Goal: Task Accomplishment & Management: Manage account settings

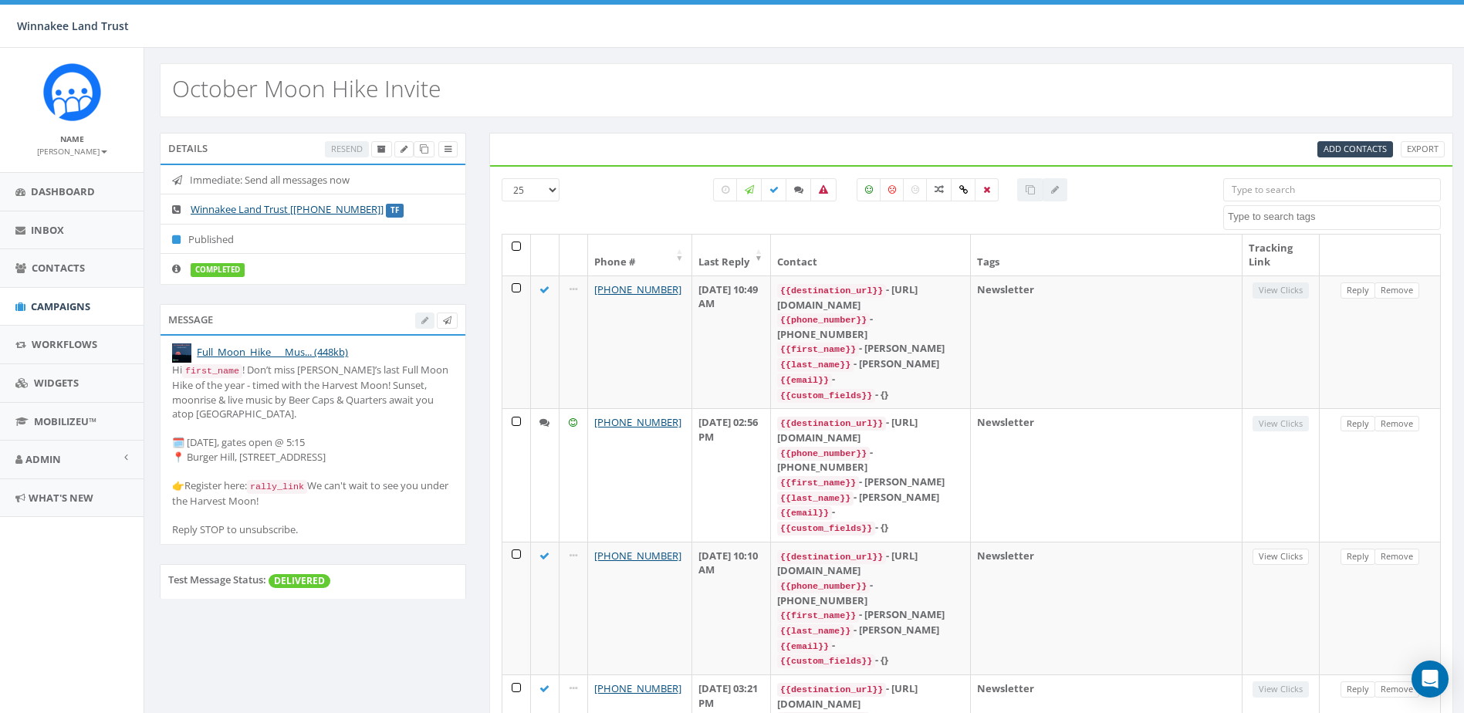
select select
click at [42, 307] on span "Campaigns" at bounding box center [60, 307] width 59 height 14
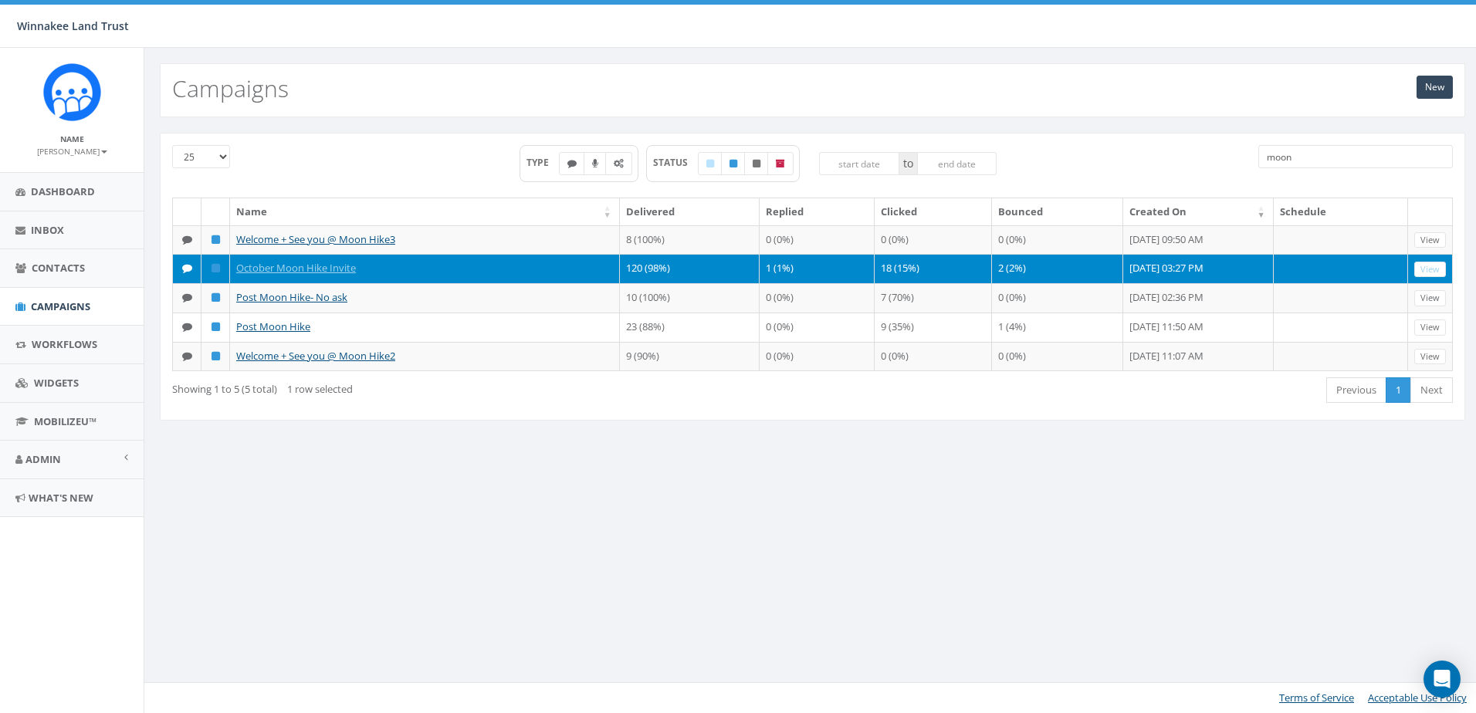
drag, startPoint x: 1277, startPoint y: 160, endPoint x: 1257, endPoint y: 160, distance: 20.1
click at [1257, 160] on div "moon" at bounding box center [1355, 158] width 217 height 27
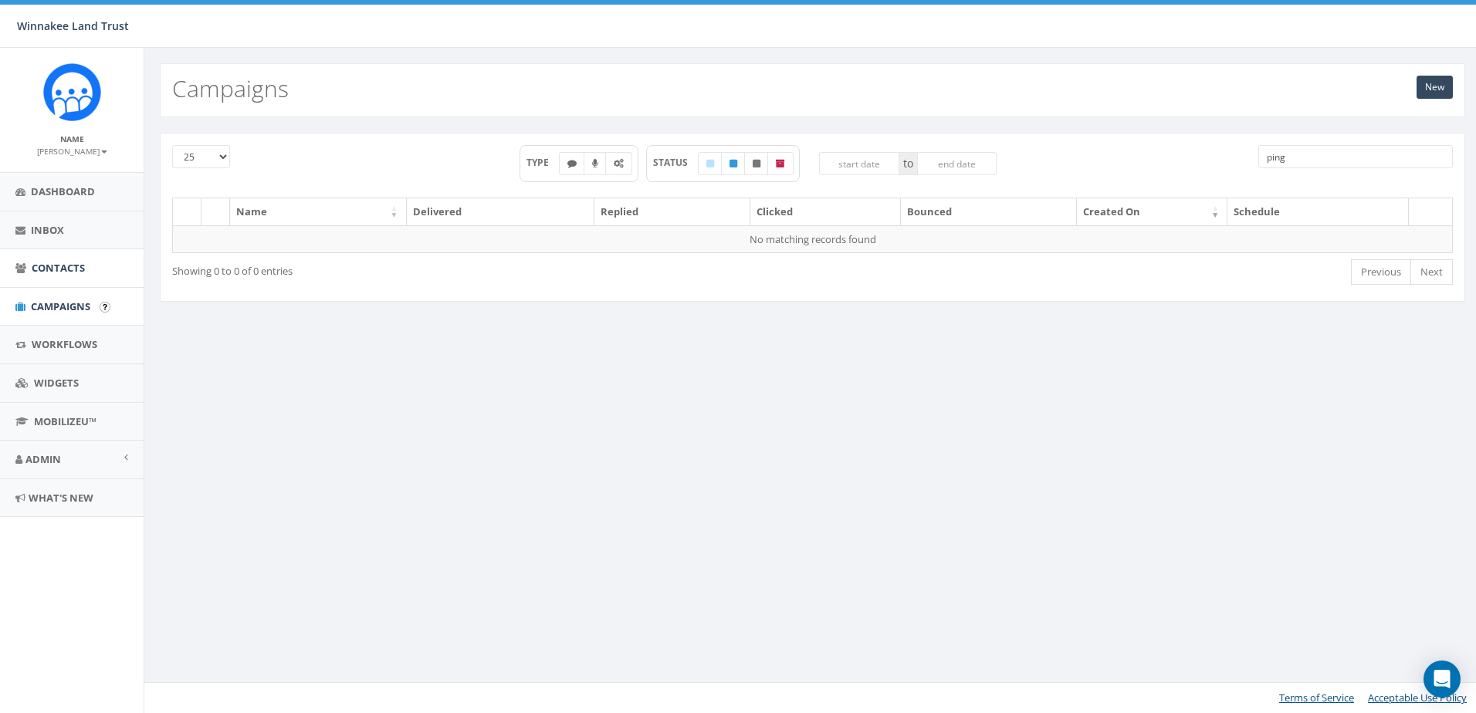
type input "ping"
click at [41, 271] on span "Contacts" at bounding box center [58, 268] width 53 height 14
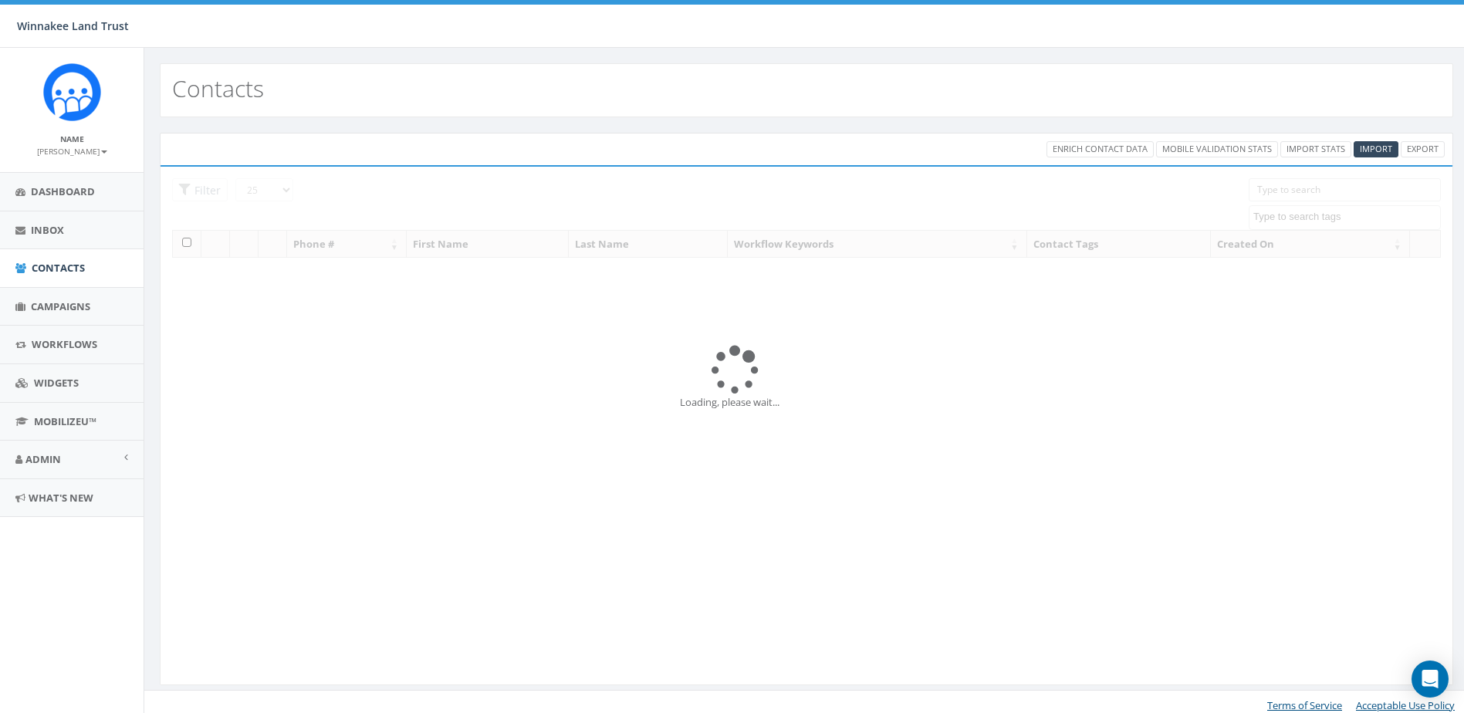
select select
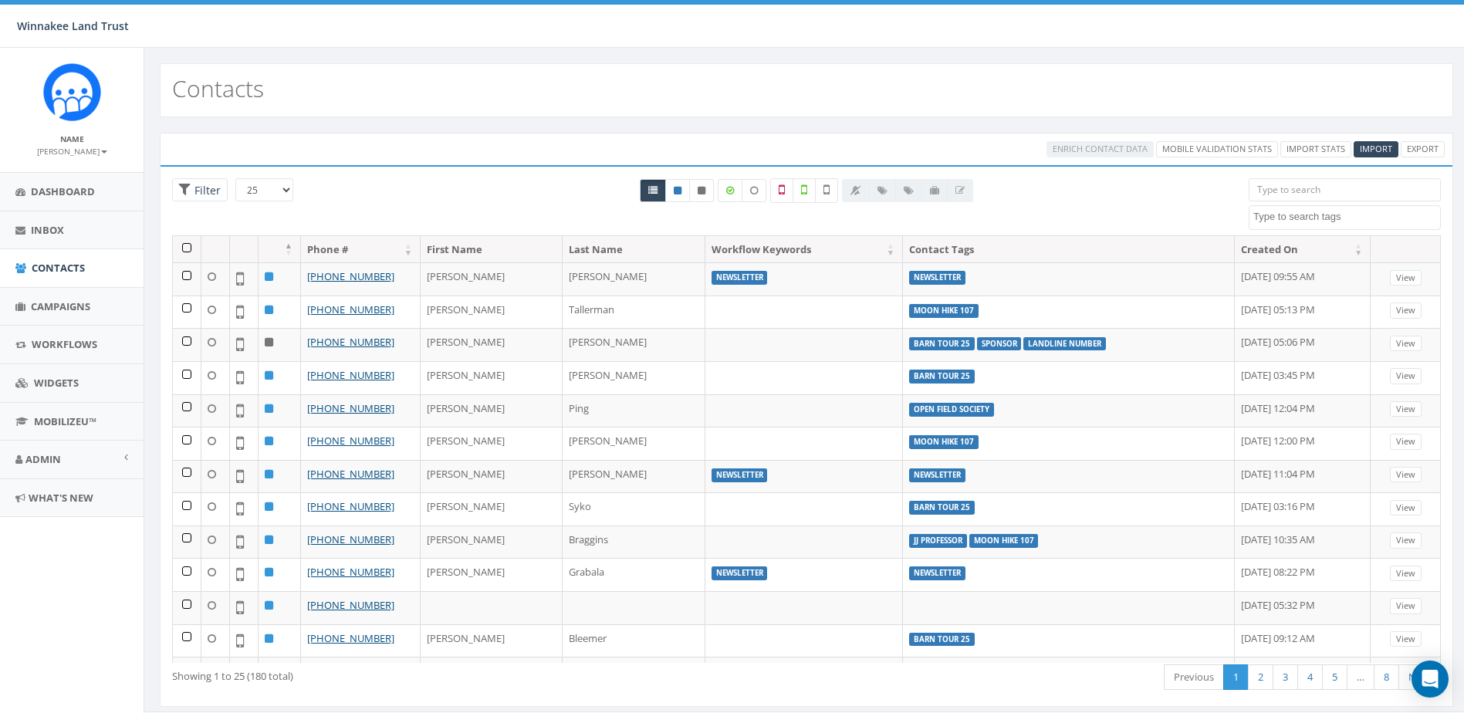
click at [1294, 193] on input "search" at bounding box center [1345, 189] width 192 height 23
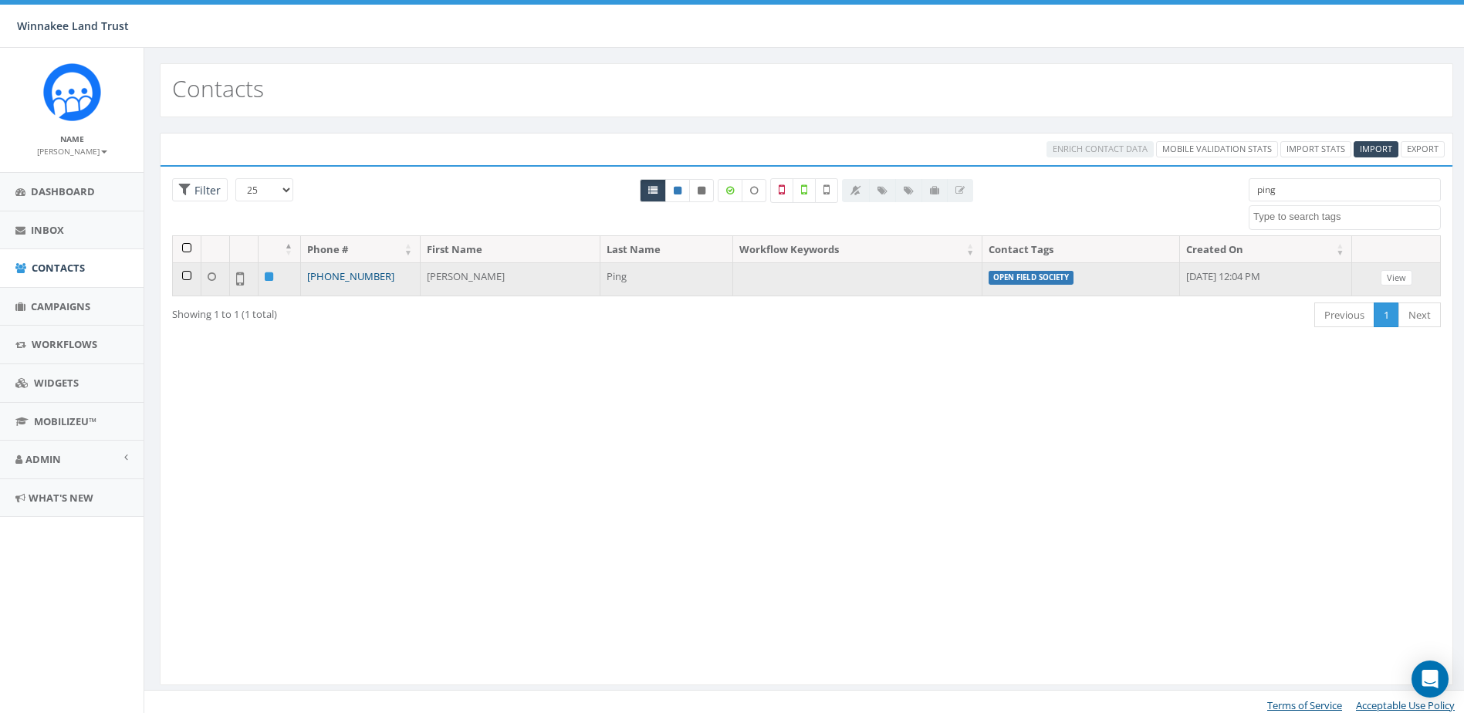
type input "ping"
click at [367, 278] on link "[PHONE_NUMBER]" at bounding box center [350, 276] width 87 height 14
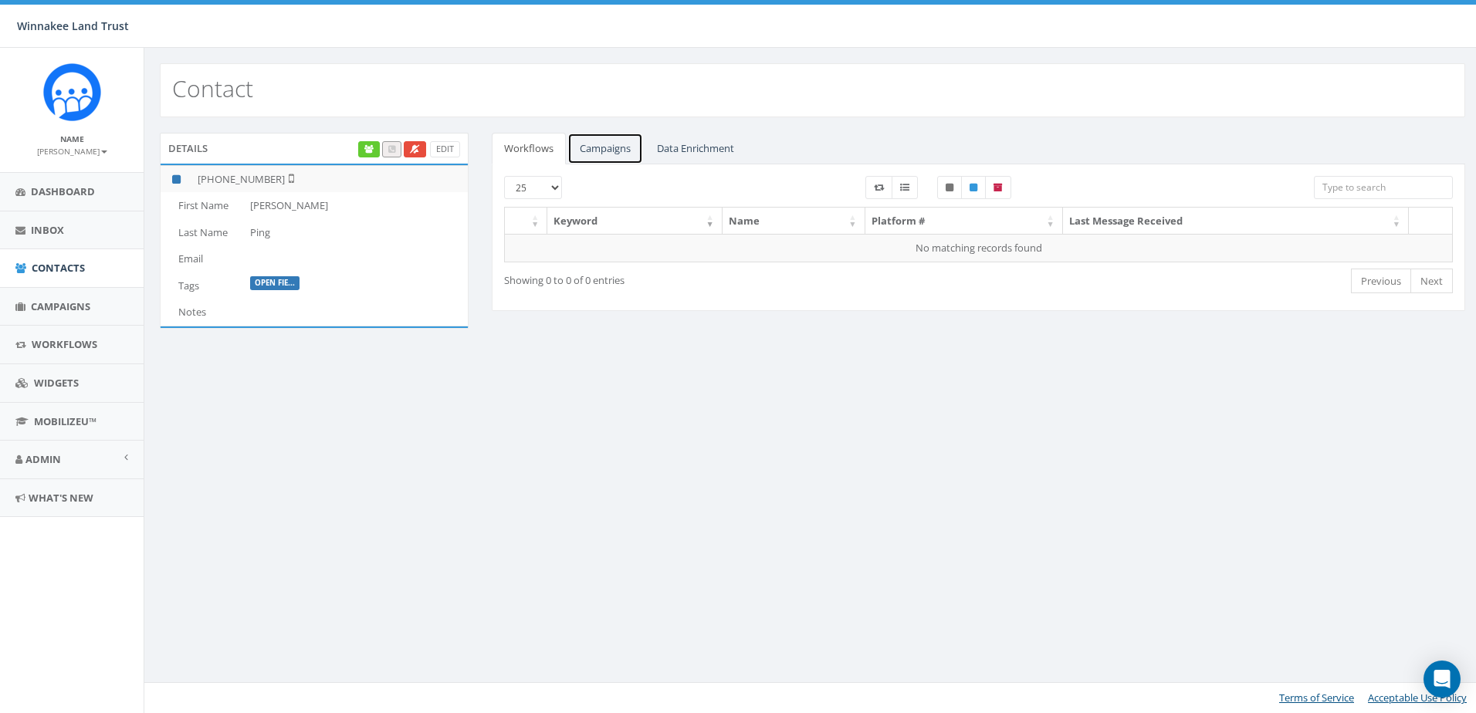
click at [604, 147] on link "Campaigns" at bounding box center [605, 149] width 76 height 32
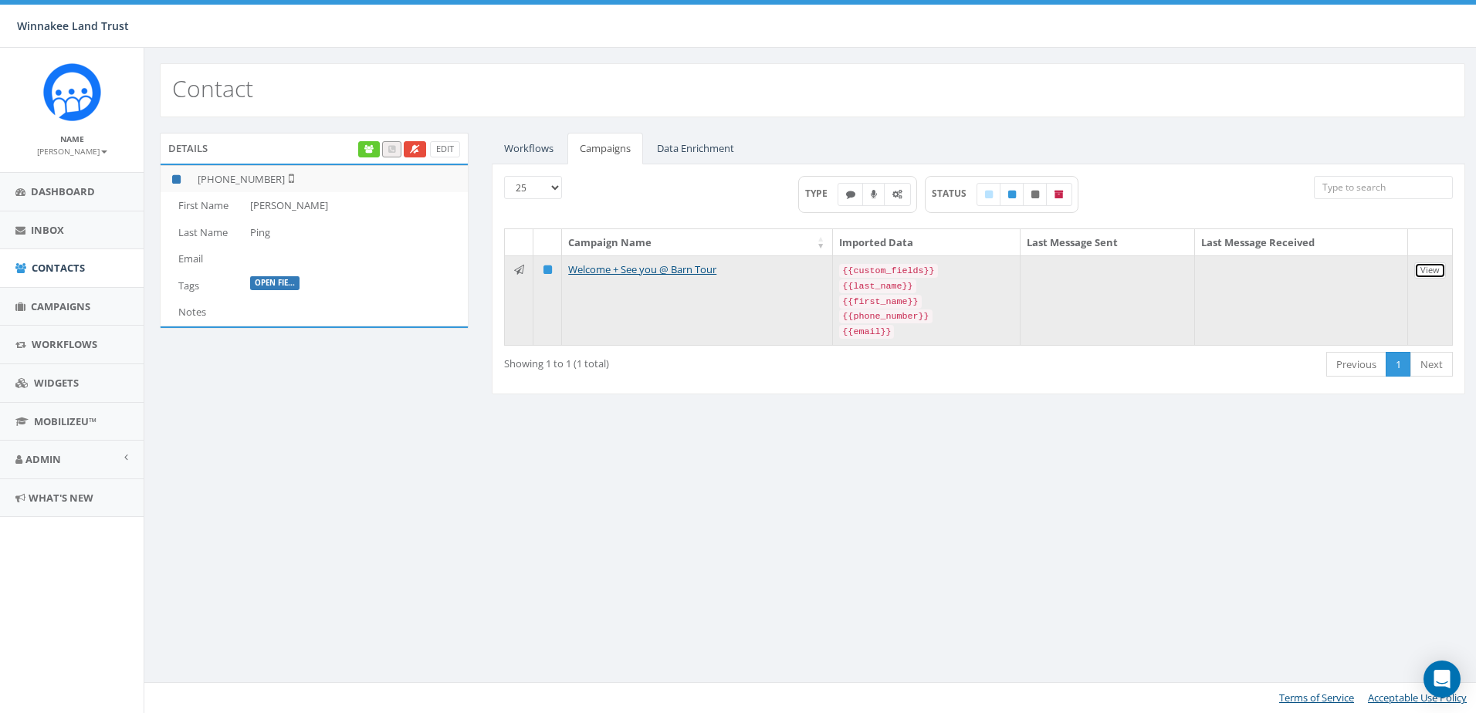
click at [1434, 270] on link "View" at bounding box center [1430, 270] width 32 height 16
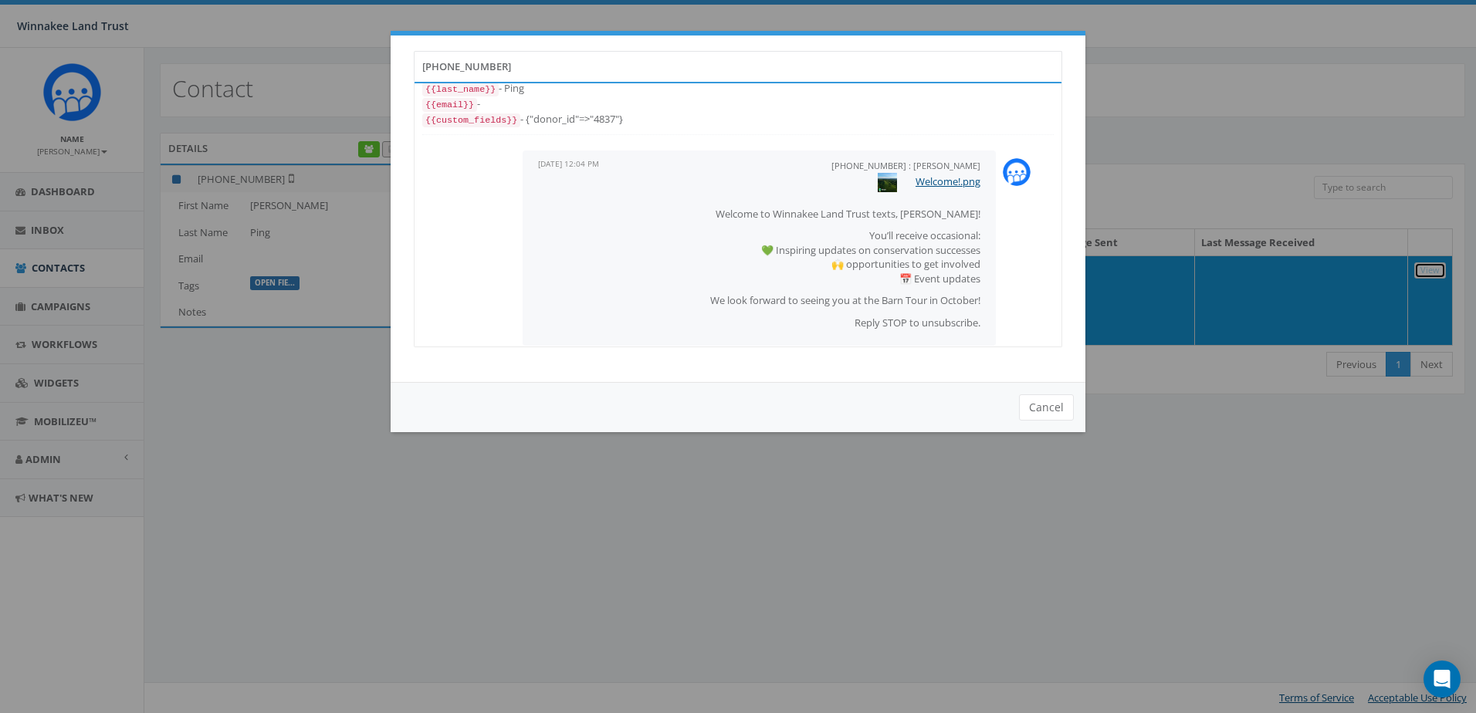
scroll to position [43, 0]
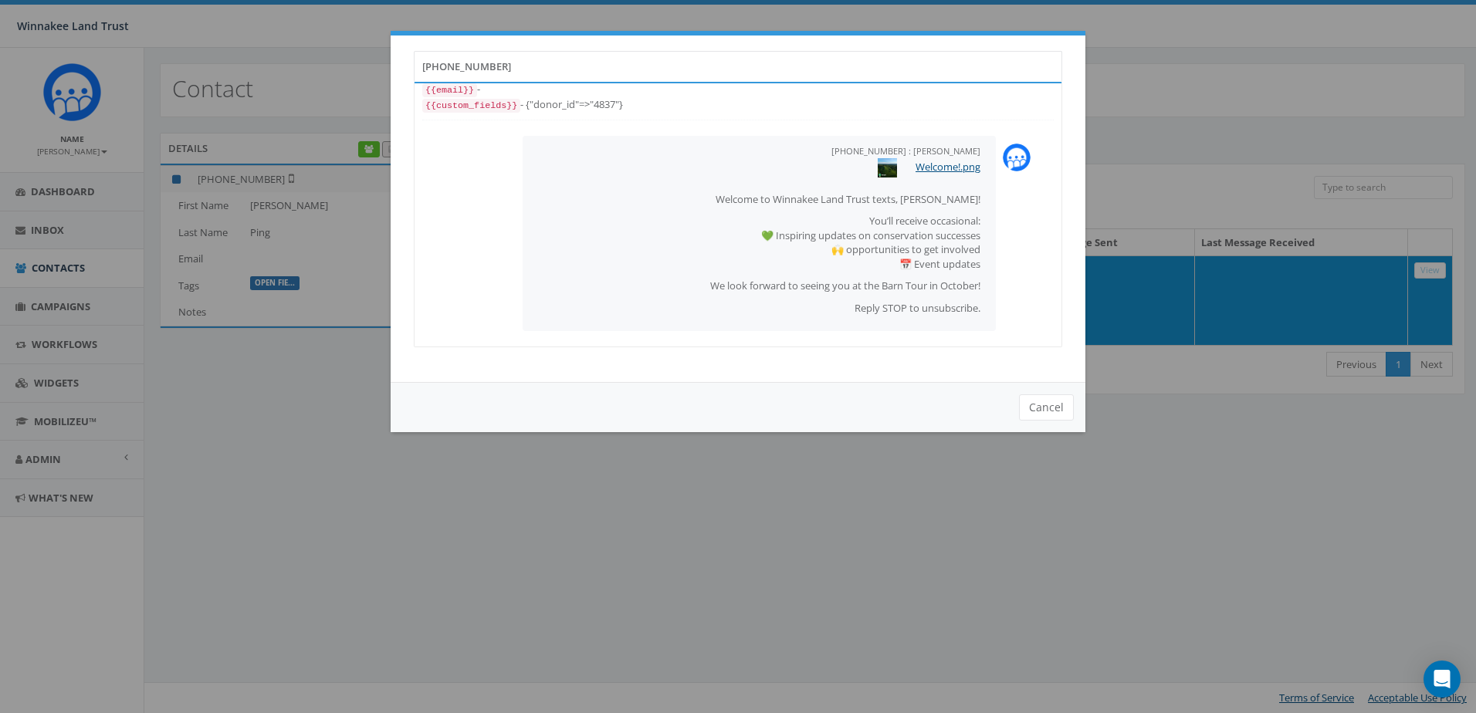
click at [782, 561] on div "+18457056861 {{first_name}} - Dave {{last_name}} - Ping {{email}} - {{custom_fi…" at bounding box center [738, 356] width 1476 height 713
click at [1061, 411] on button "Cancel" at bounding box center [1046, 407] width 55 height 26
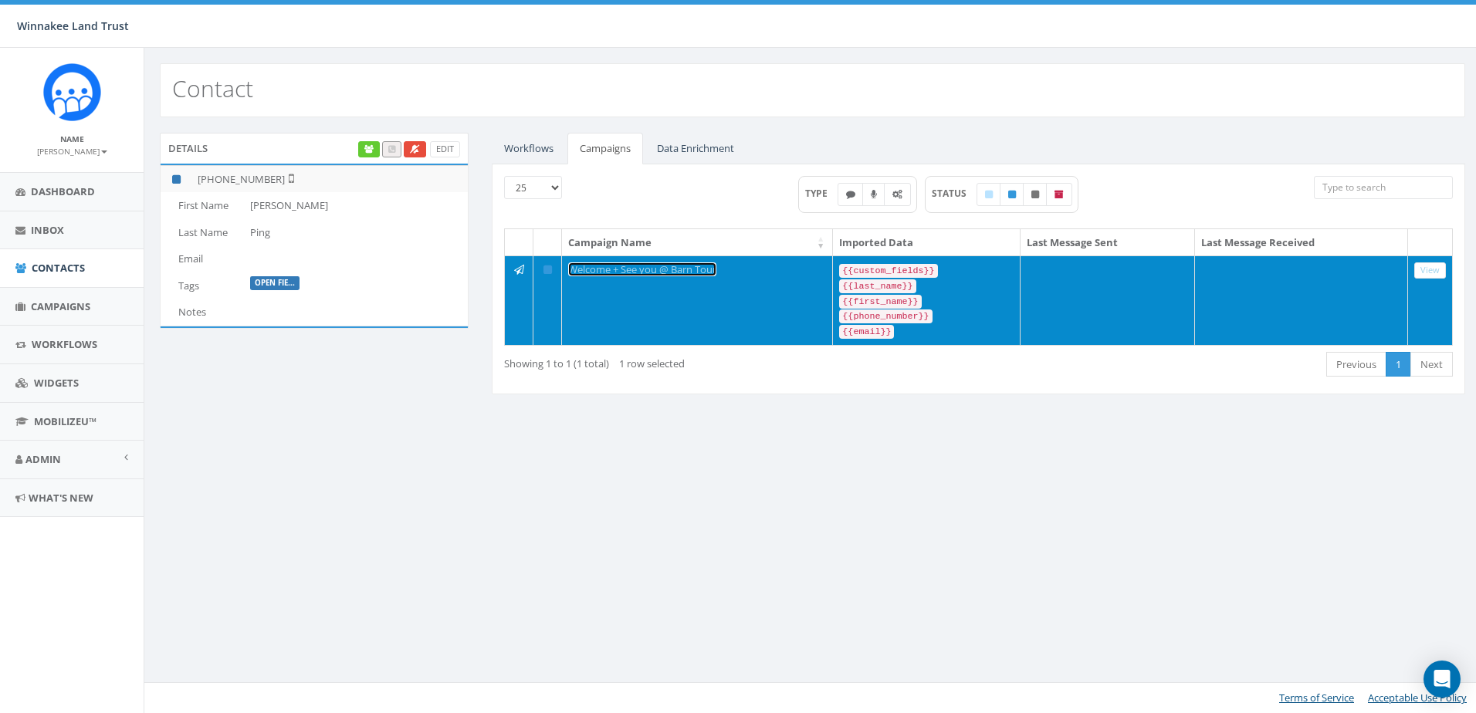
click at [685, 271] on link "Welcome + See you @ Barn Tour" at bounding box center [642, 269] width 148 height 14
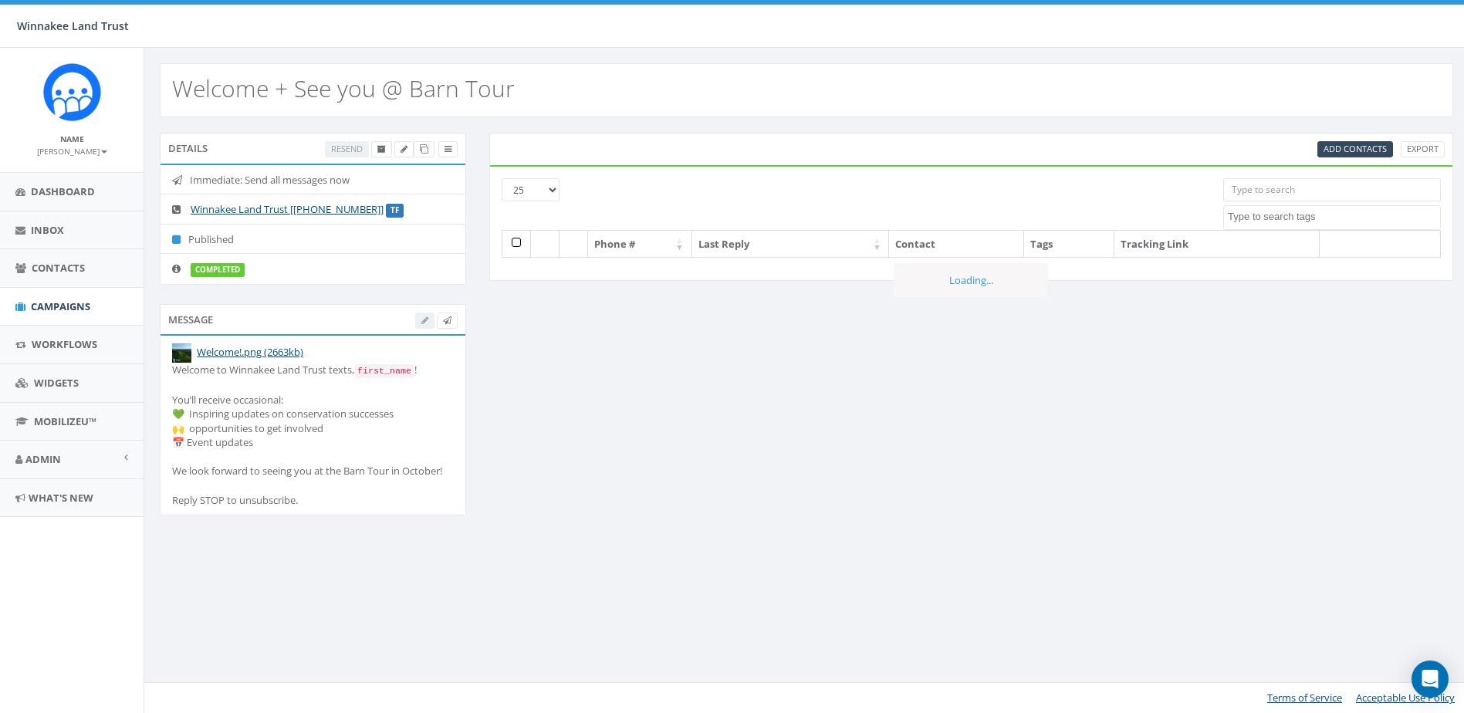
select select
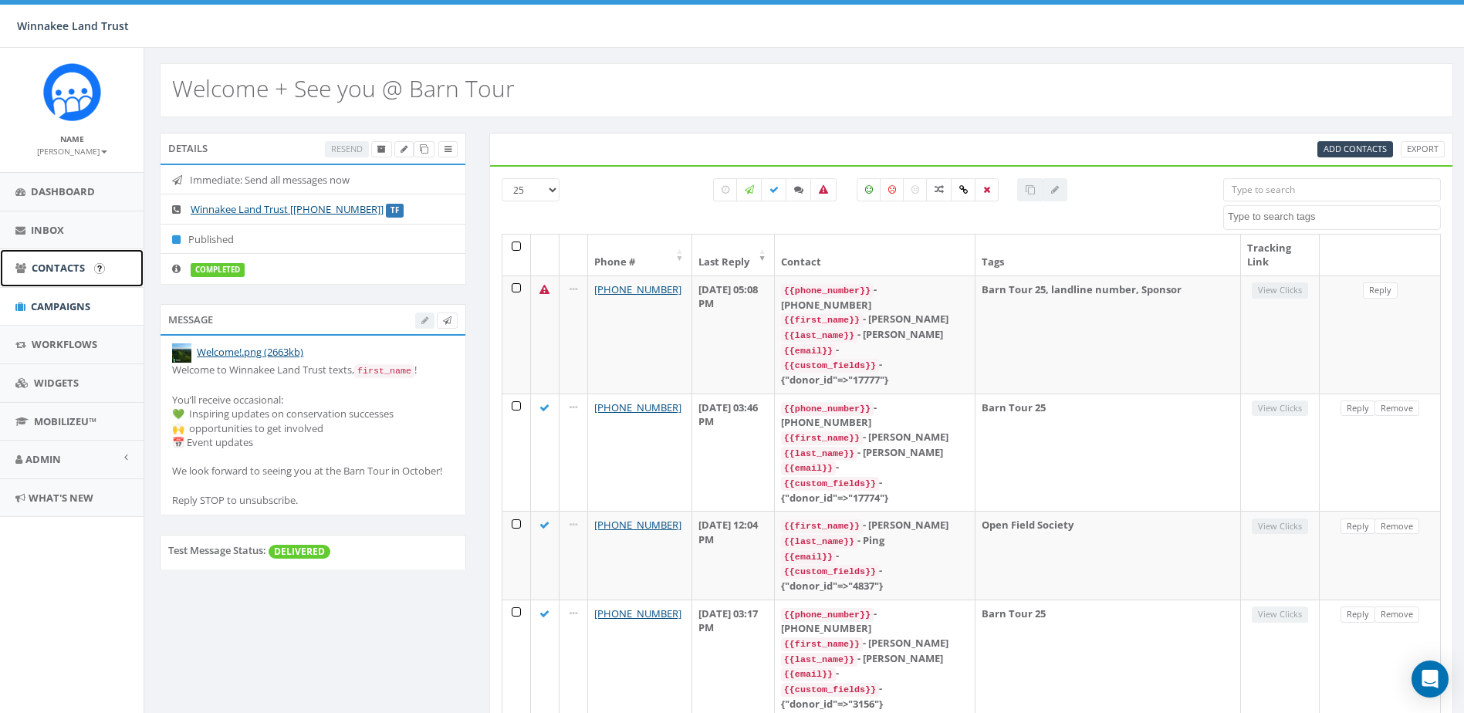
click at [63, 274] on span "Contacts" at bounding box center [58, 268] width 53 height 14
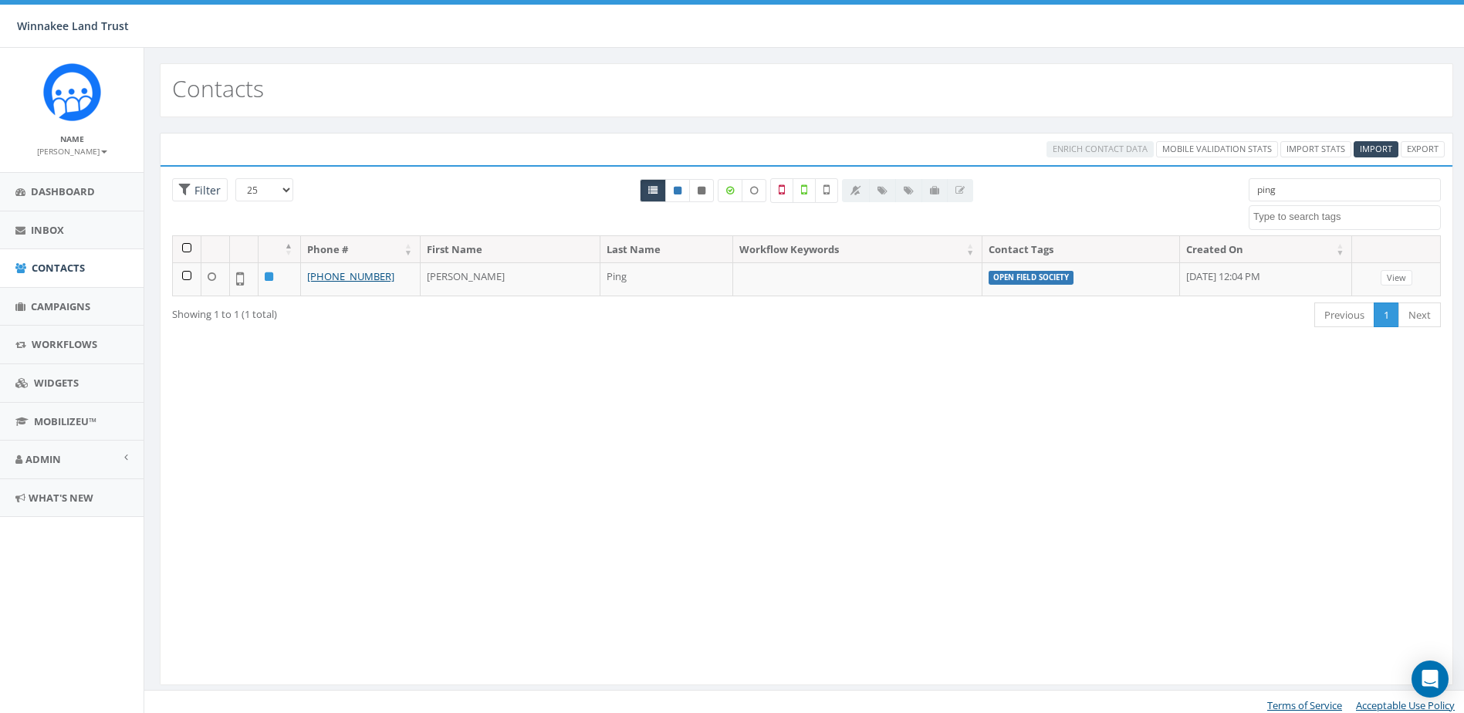
select select
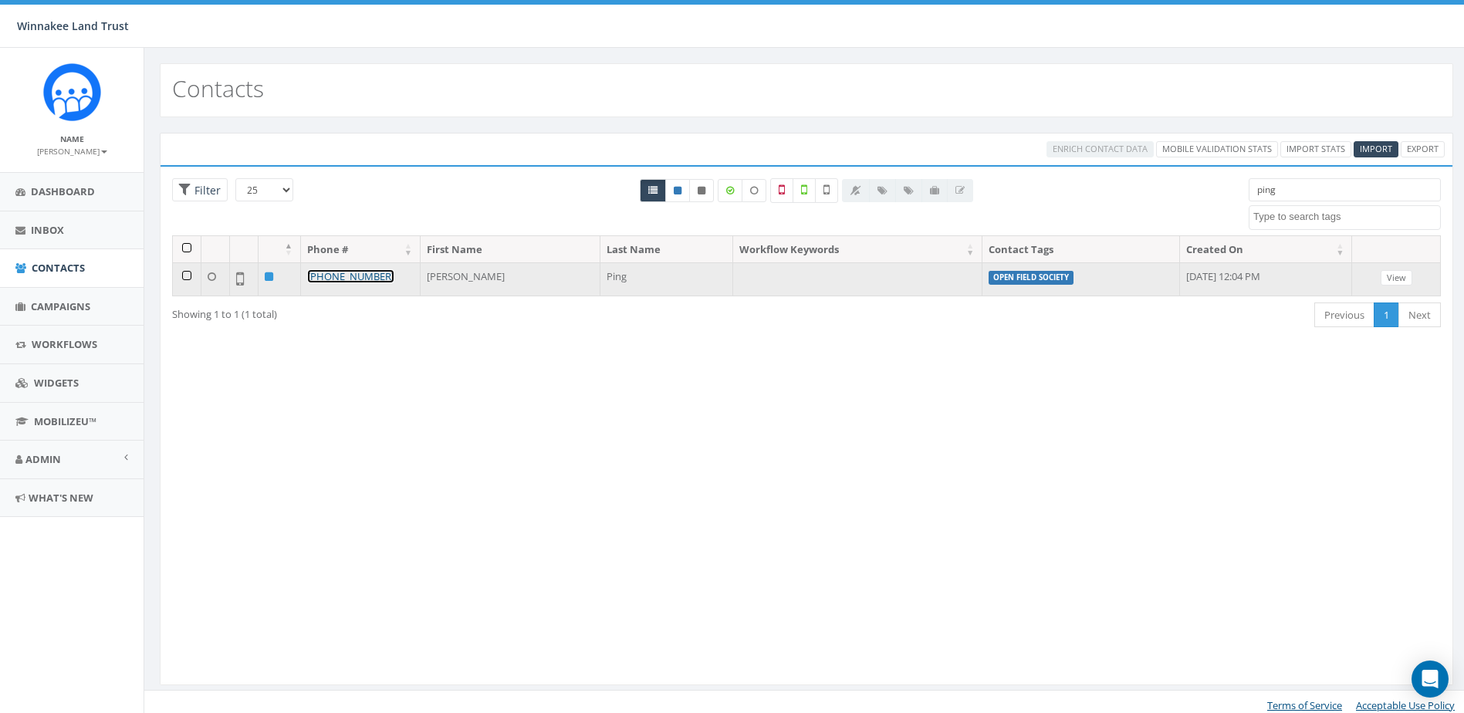
click at [354, 276] on link "[PHONE_NUMBER]" at bounding box center [350, 276] width 87 height 14
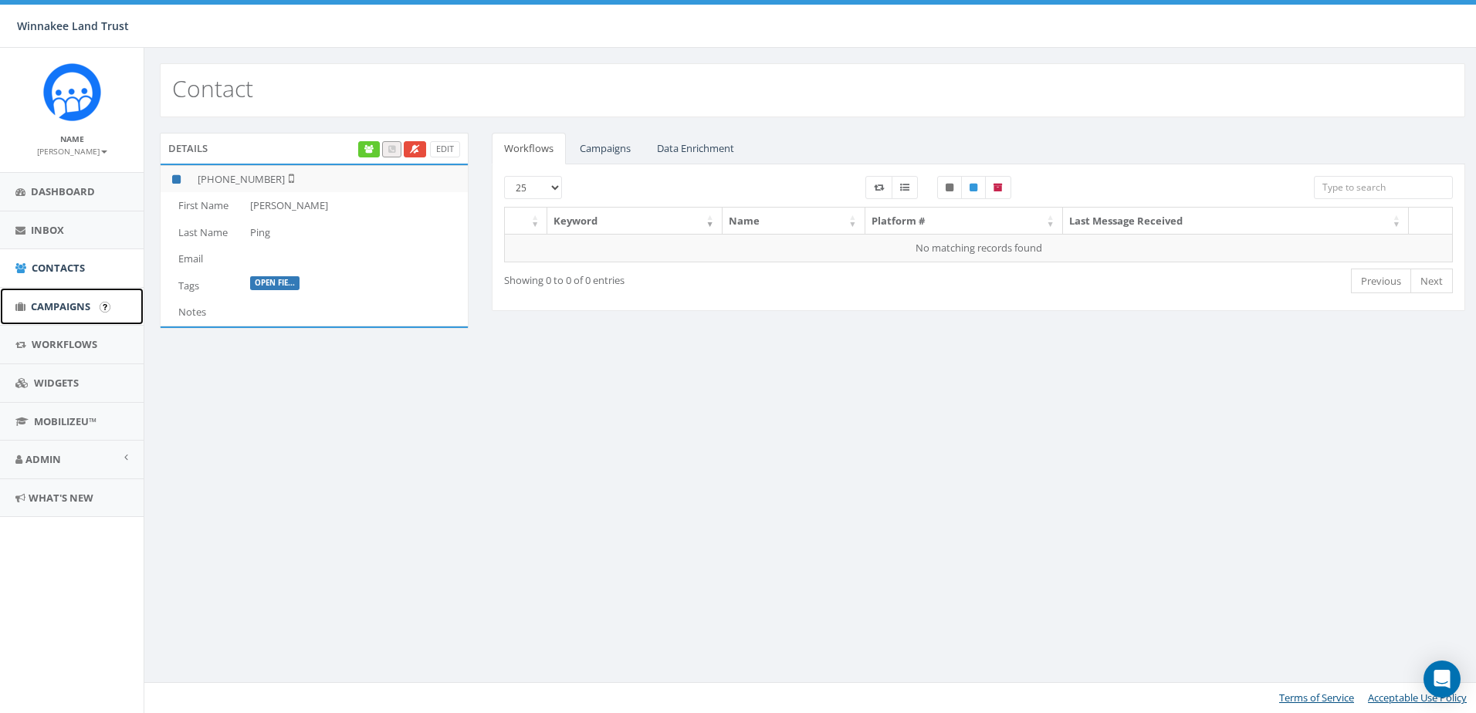
click at [41, 313] on span "Campaigns" at bounding box center [60, 307] width 59 height 14
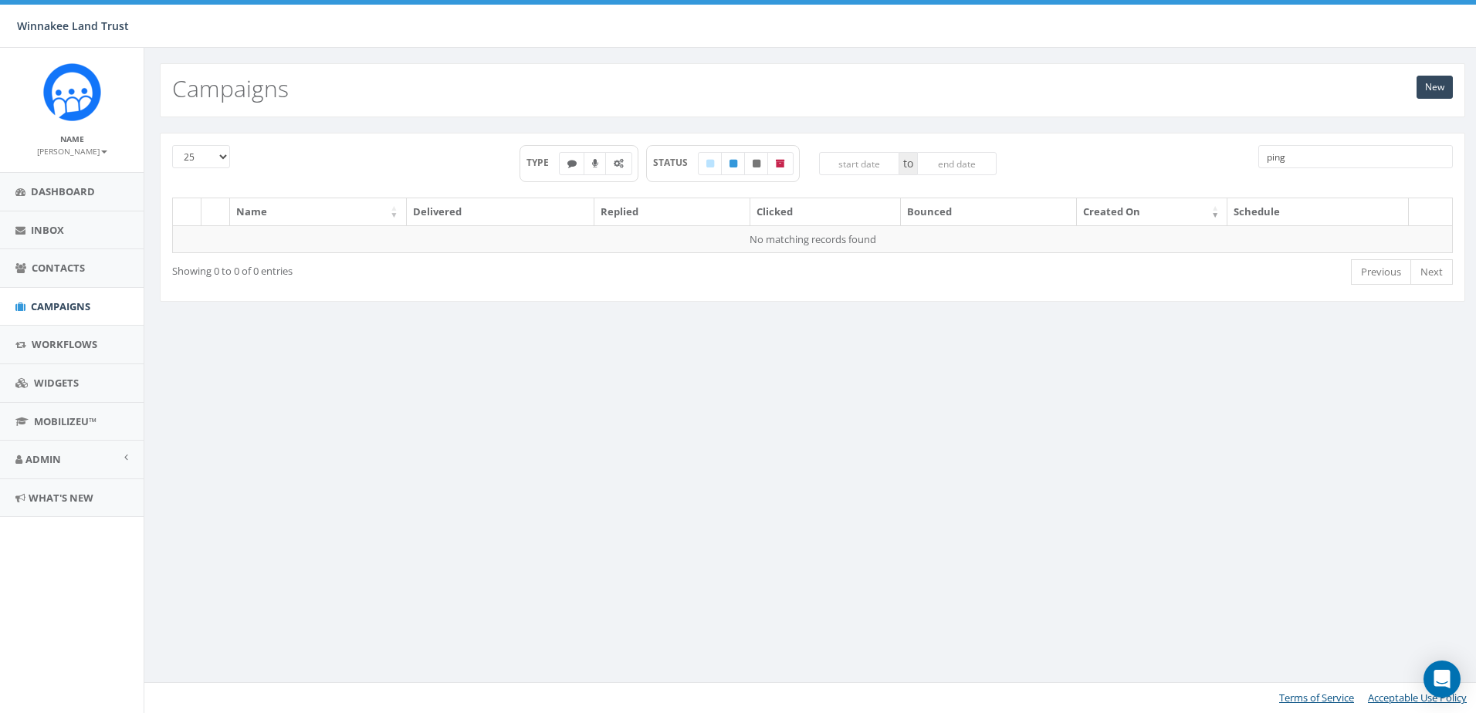
drag, startPoint x: 1308, startPoint y: 157, endPoint x: 1219, endPoint y: 155, distance: 89.6
click at [1219, 155] on div "25 50 100 TYPE STATUS to ping" at bounding box center [813, 171] width 1304 height 52
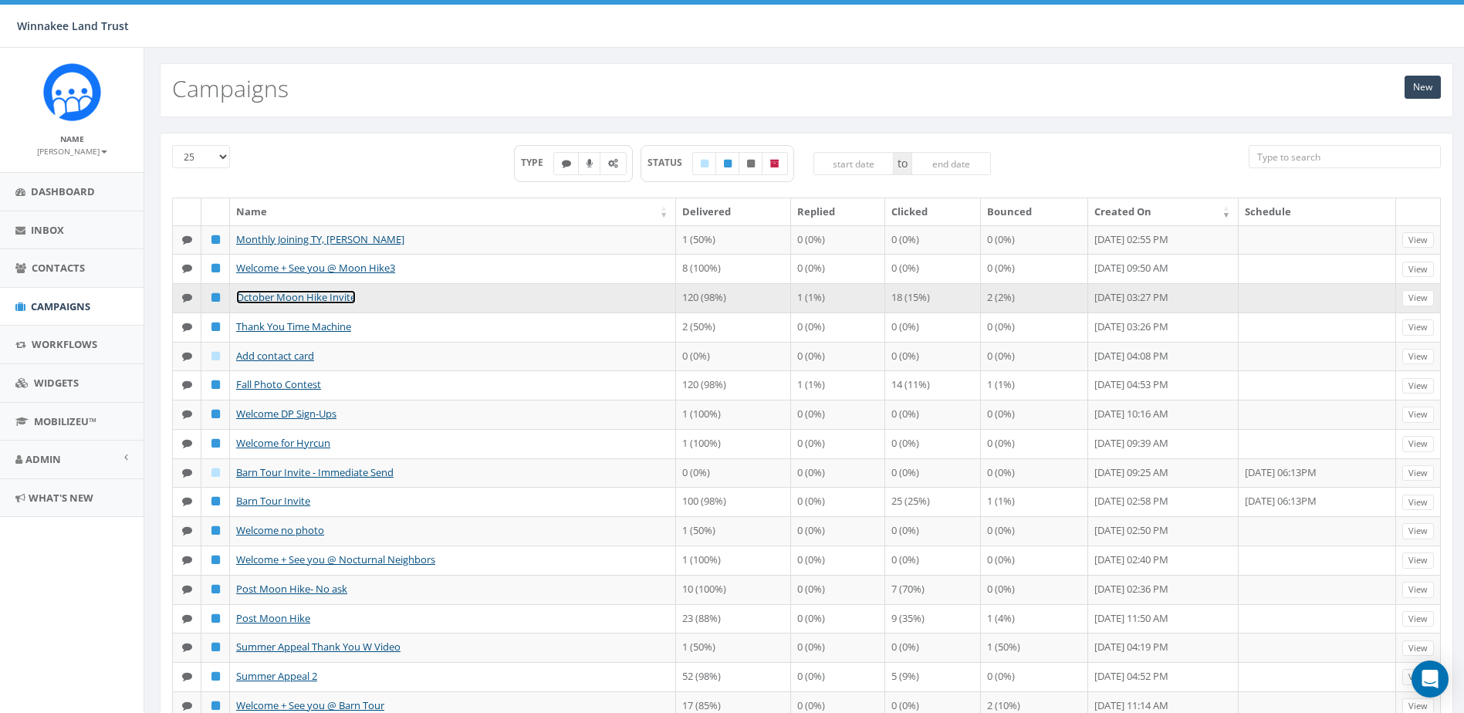
click at [293, 304] on link "October Moon Hike Invite" at bounding box center [296, 297] width 120 height 14
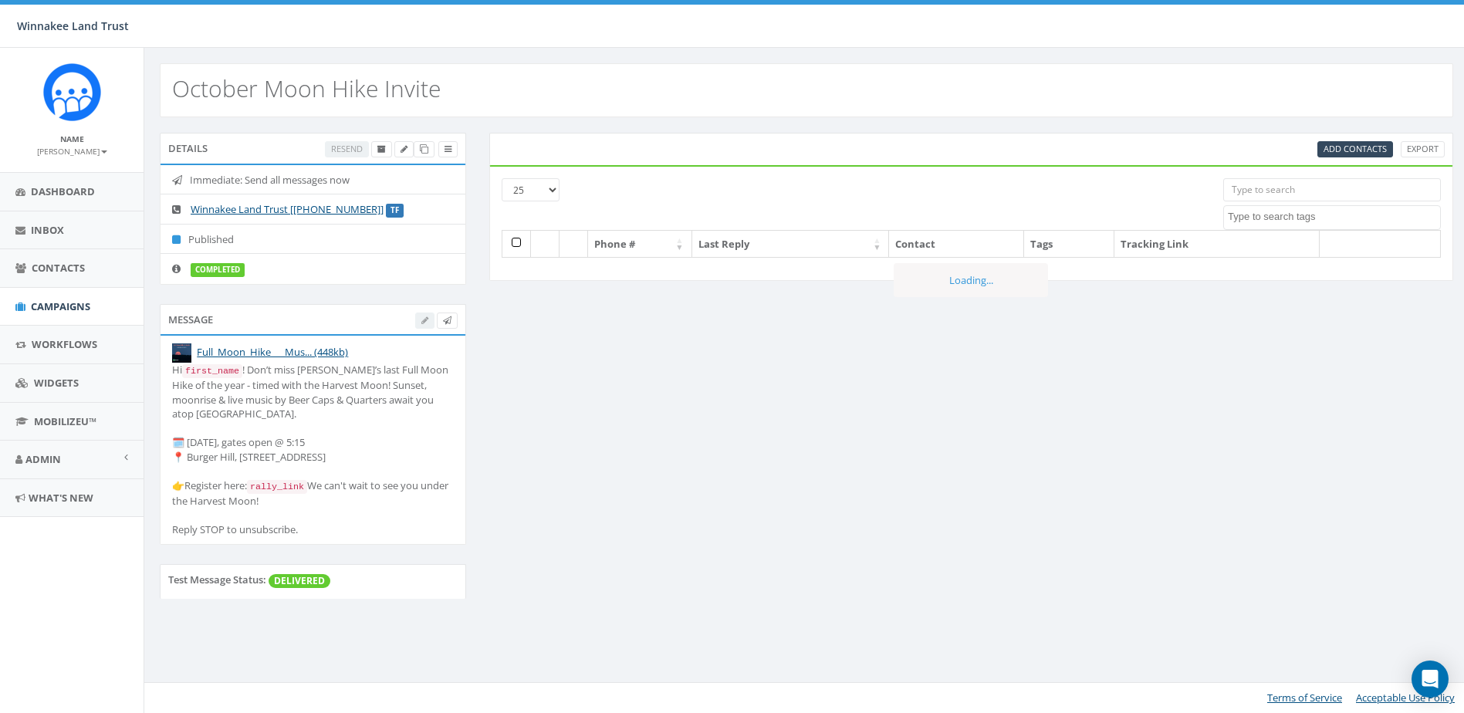
select select
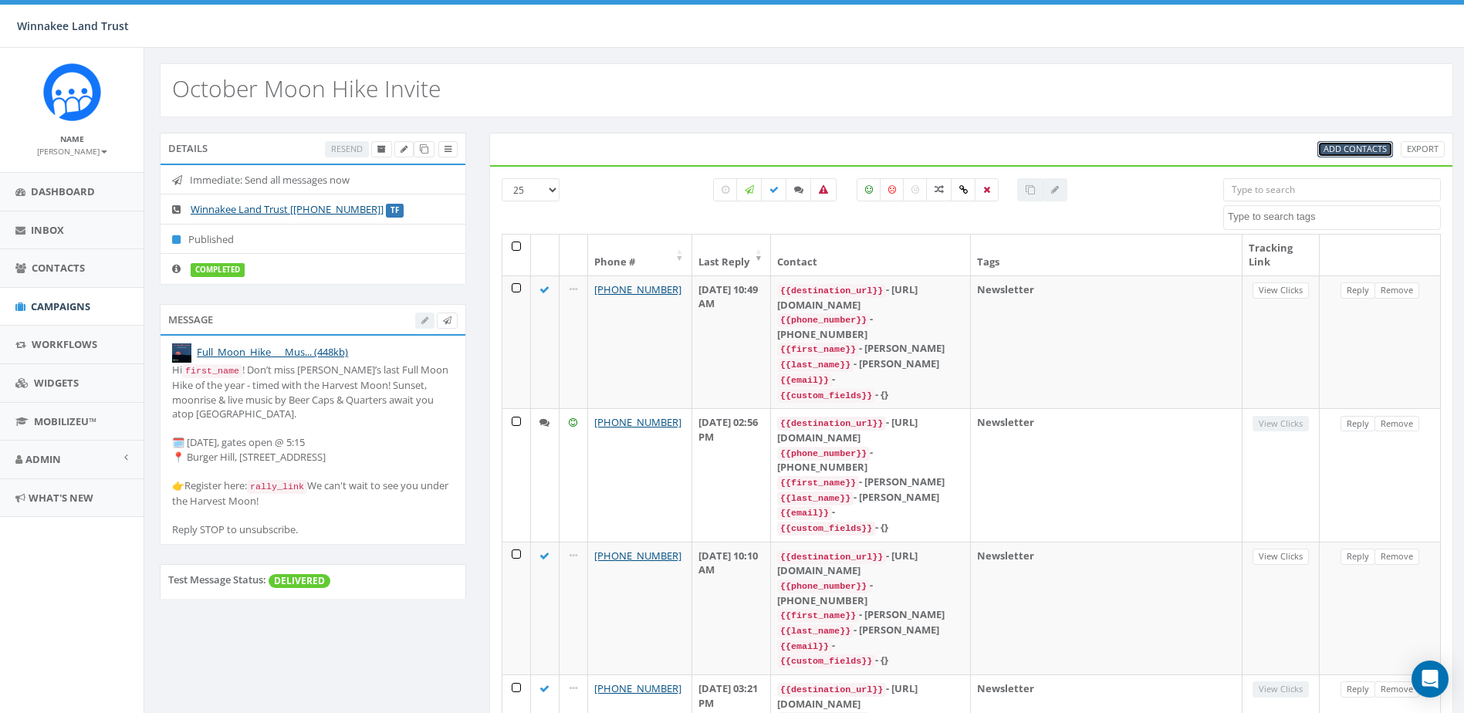
click at [1358, 148] on span "Add Contacts" at bounding box center [1355, 149] width 63 height 12
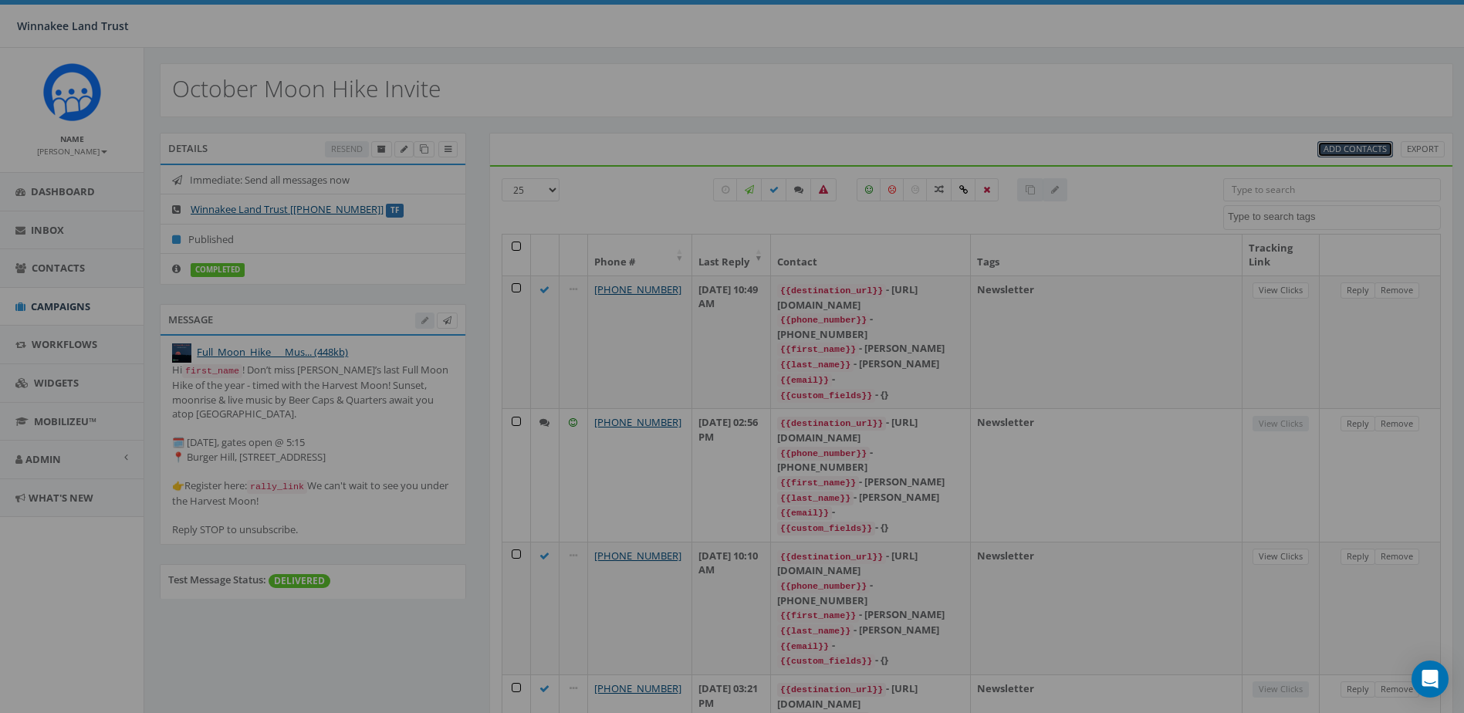
select select
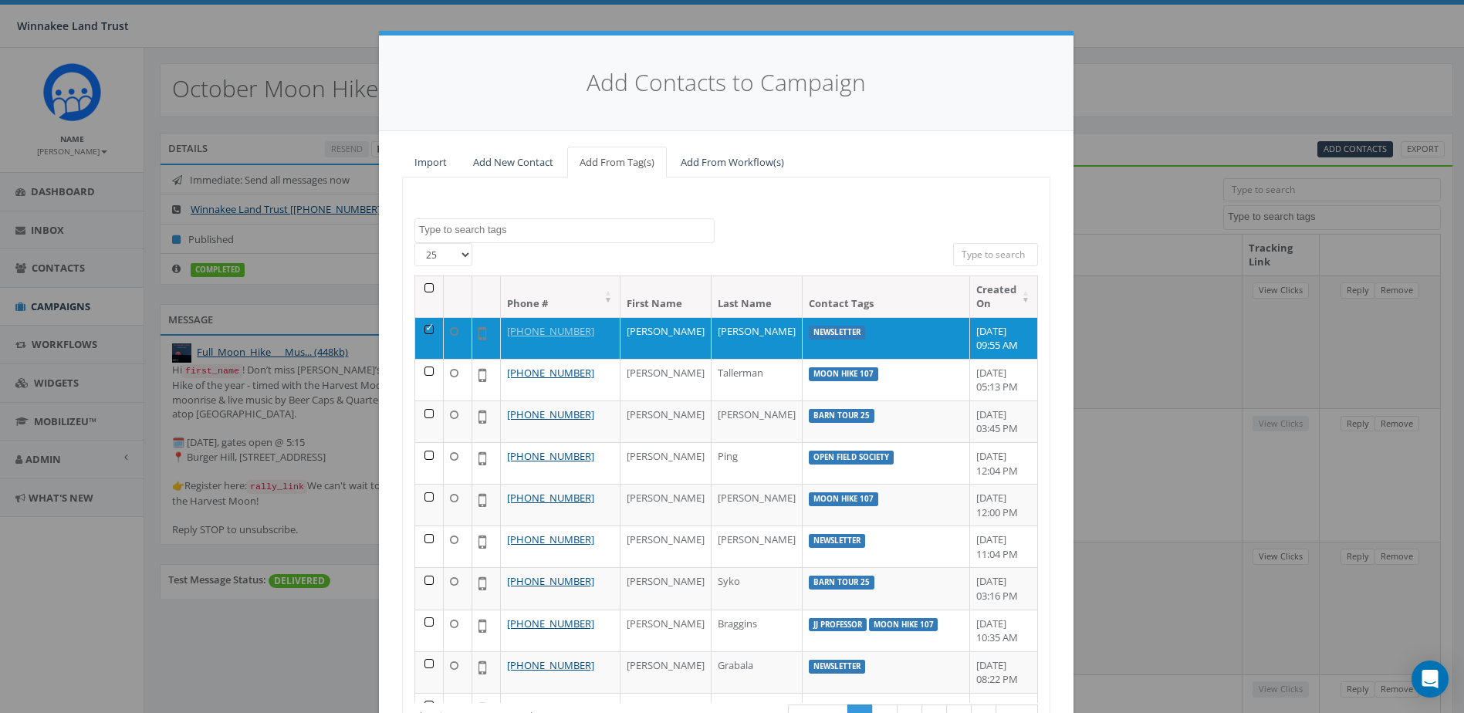
click at [992, 253] on input "search" at bounding box center [995, 254] width 85 height 23
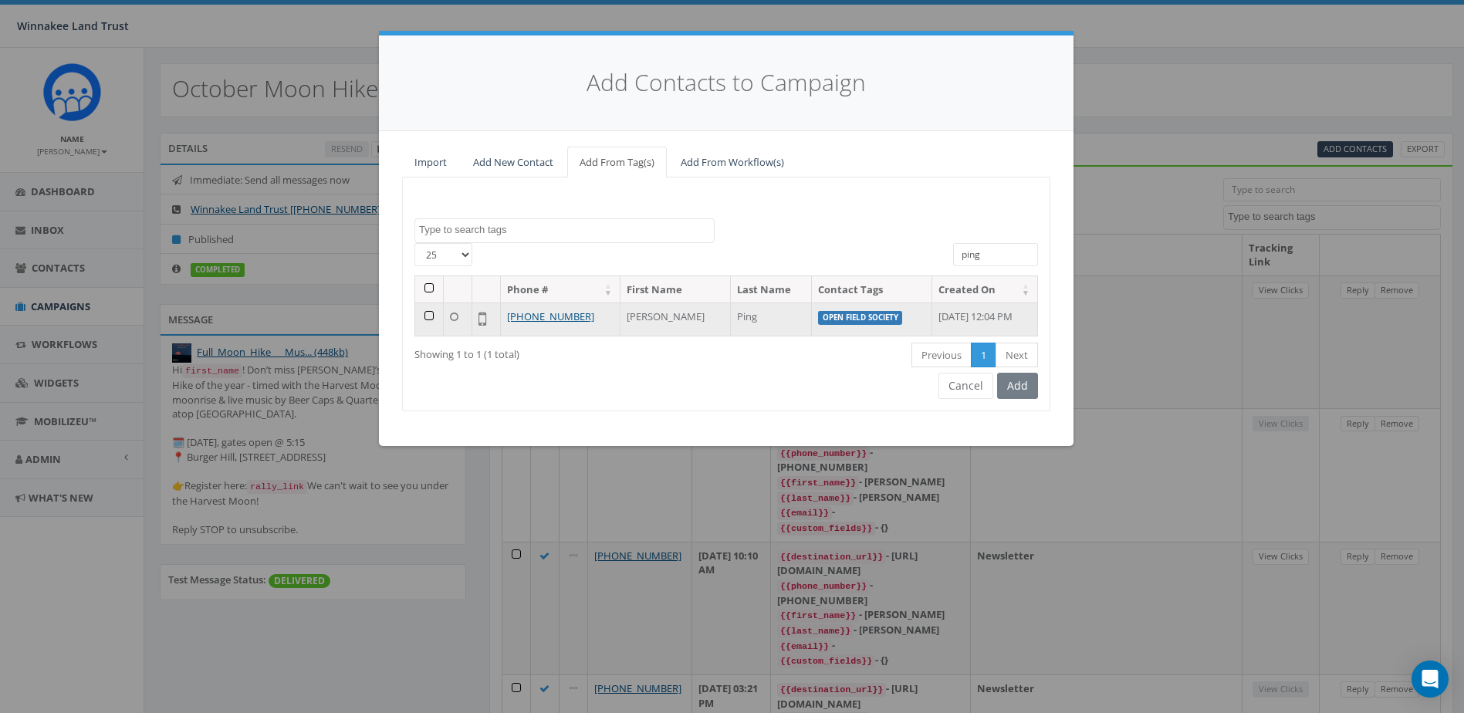
type input "ping"
click at [428, 320] on td at bounding box center [429, 319] width 29 height 33
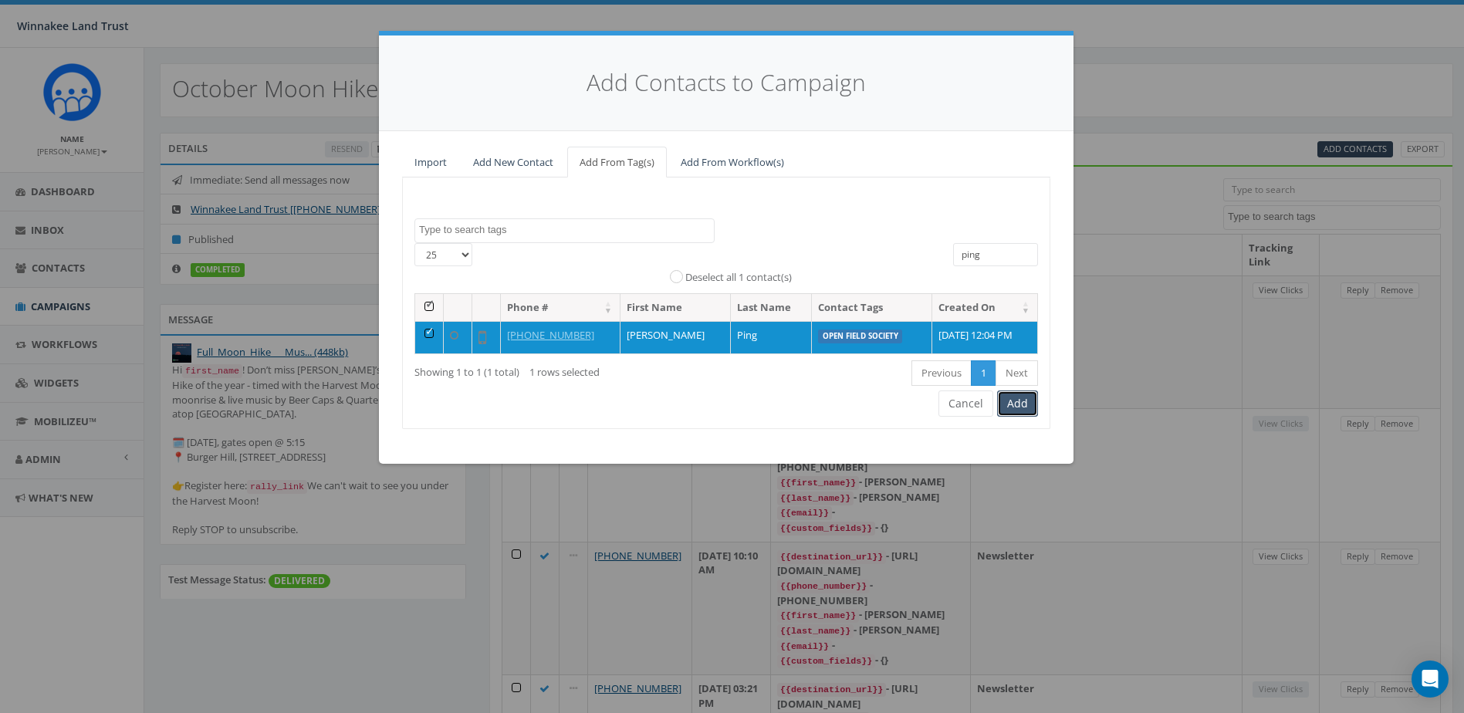
click at [1026, 407] on button "Add" at bounding box center [1017, 404] width 41 height 26
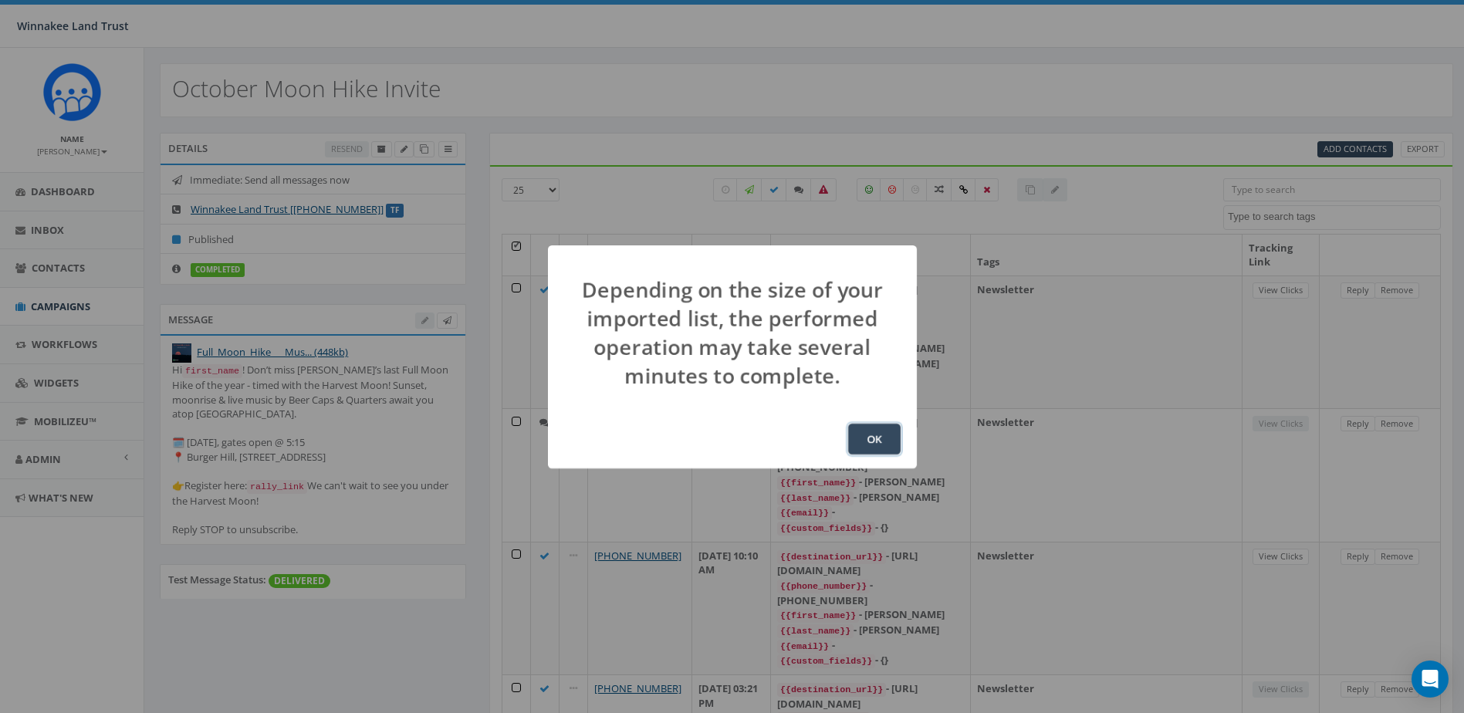
click at [887, 442] on button "OK" at bounding box center [874, 439] width 52 height 31
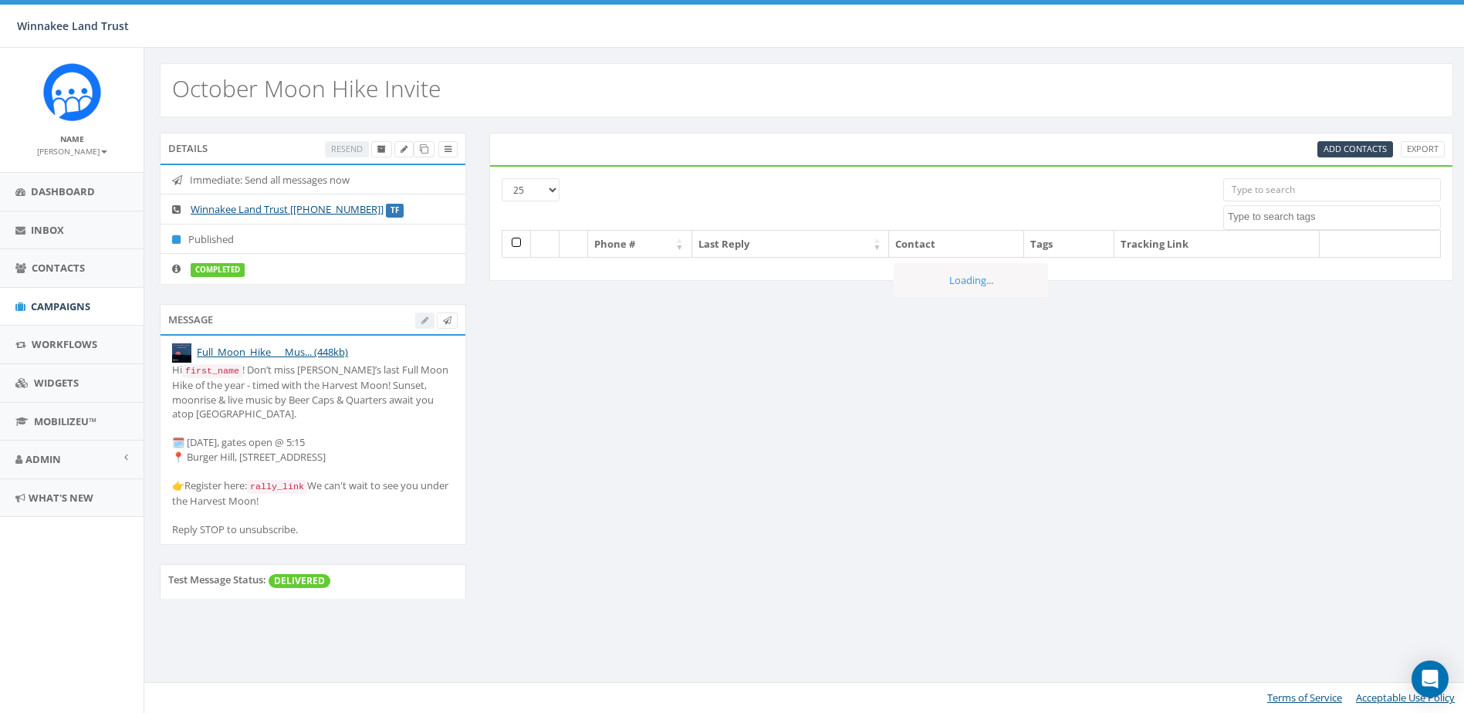
select select
